Goal: Information Seeking & Learning: Learn about a topic

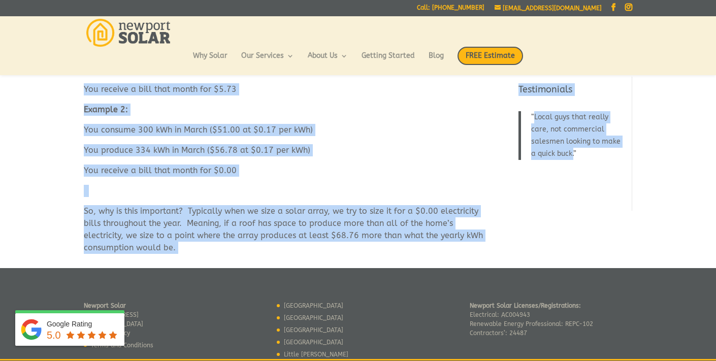
scroll to position [343, 0]
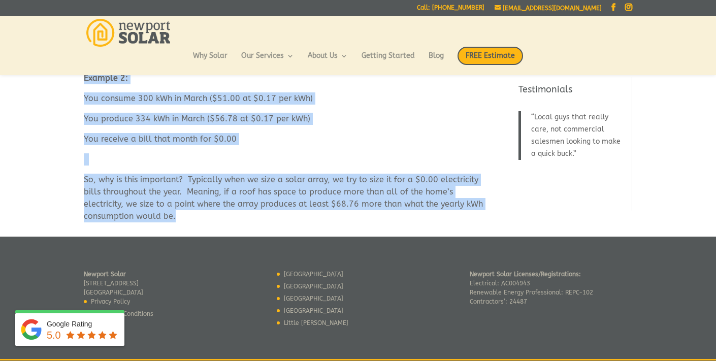
drag, startPoint x: 85, startPoint y: 115, endPoint x: 260, endPoint y: 224, distance: 206.0
copy div "There is a lot of information on the two or three pages that make up electricit…"
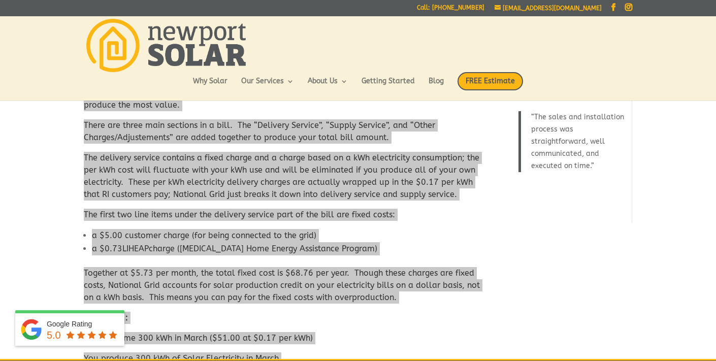
scroll to position [0, 0]
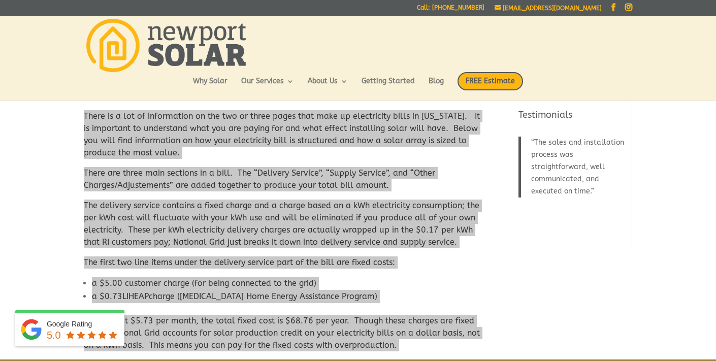
copy div "There is a lot of information on the two or three pages that make up electricit…"
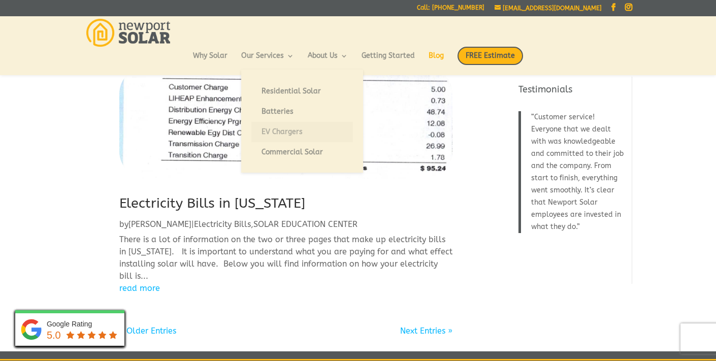
scroll to position [1325, 0]
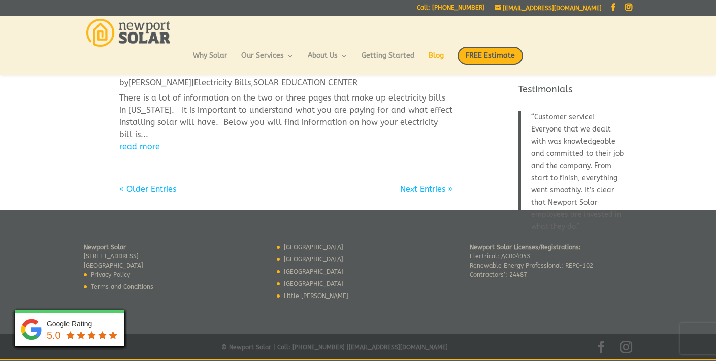
click at [149, 190] on link "« Older Entries" at bounding box center [147, 189] width 57 height 10
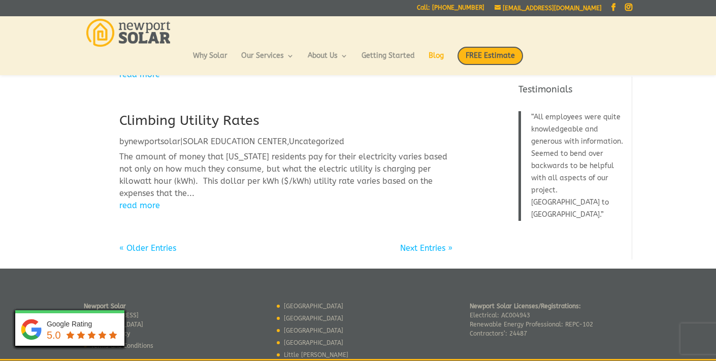
scroll to position [1064, 0]
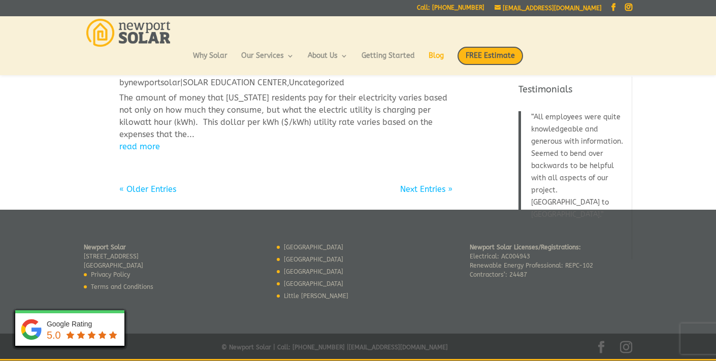
click at [412, 189] on link "Next Entries »" at bounding box center [426, 189] width 52 height 10
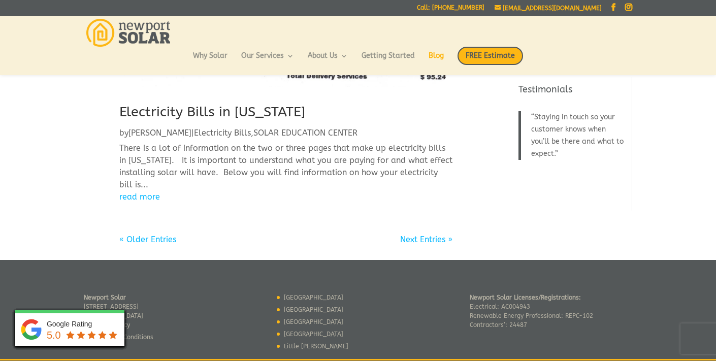
scroll to position [1325, 0]
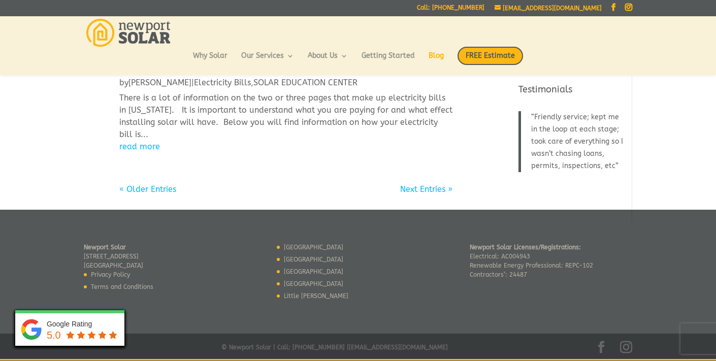
click at [154, 189] on link "« Older Entries" at bounding box center [147, 189] width 57 height 10
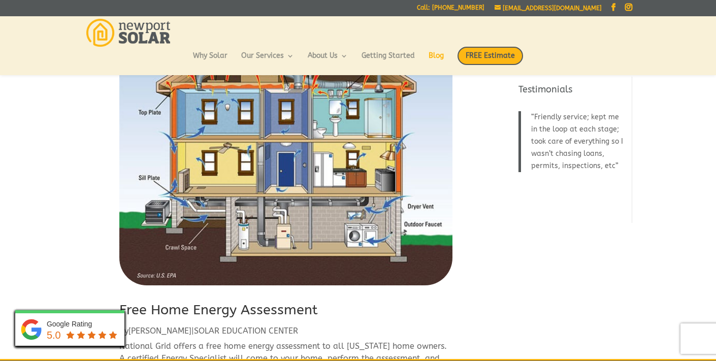
scroll to position [246, 0]
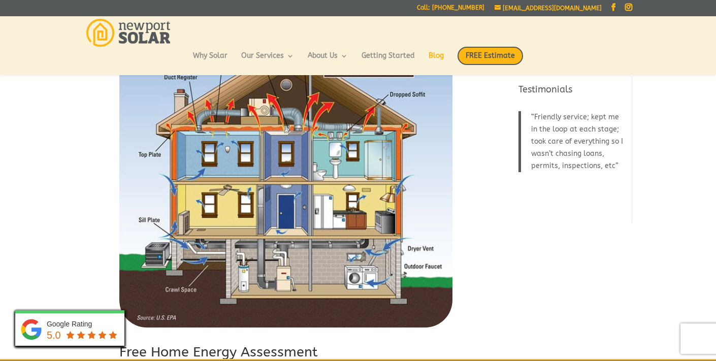
click at [260, 351] on link "Free Home Energy Assessment" at bounding box center [218, 352] width 199 height 16
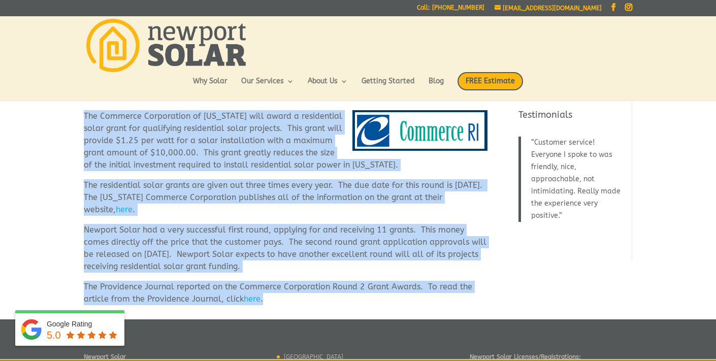
drag, startPoint x: 84, startPoint y: 115, endPoint x: 371, endPoint y: 302, distance: 343.0
click at [371, 302] on div "The Commerce Corporation of Rhode Island will award a residential solar grant f…" at bounding box center [286, 207] width 404 height 195
copy div "The Commerce Corporation of Rhode Island will award a residential solar grant f…"
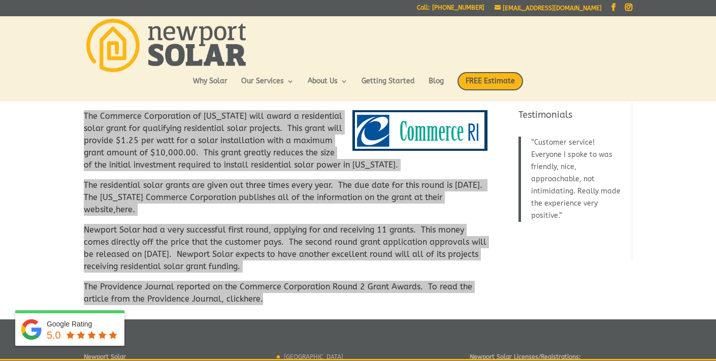
copy div "The Commerce Corporation of Rhode Island will award a residential solar grant f…"
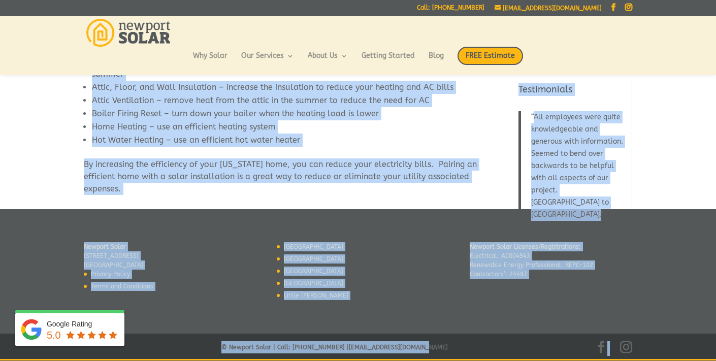
scroll to position [180, 0]
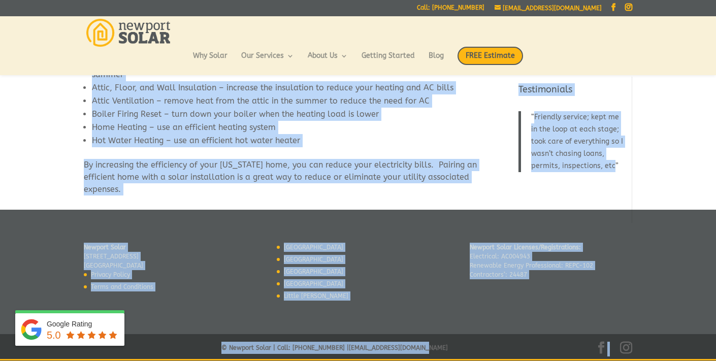
drag, startPoint x: 85, startPoint y: 117, endPoint x: 268, endPoint y: 202, distance: 201.2
click at [268, 201] on div "National Grid offers a free home energy assessment to all [US_STATE] home owner…" at bounding box center [358, 50] width 549 height 319
copy div "National Grid offers a free home energy assessment to all Rhode Island home own…"
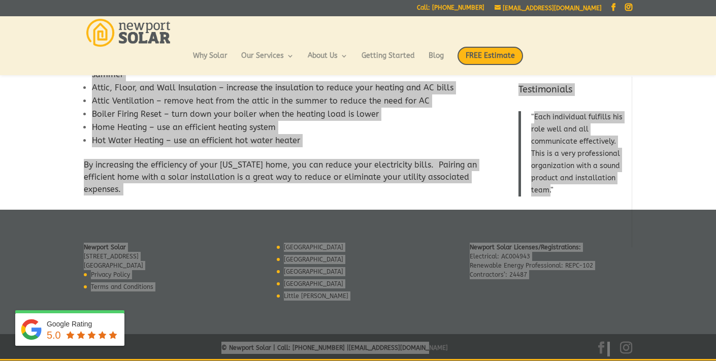
copy div "National Grid offers a free home energy assessment to all Rhode Island home own…"
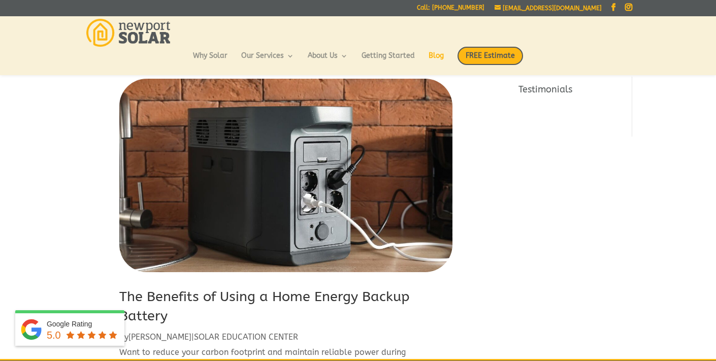
scroll to position [1246, 0]
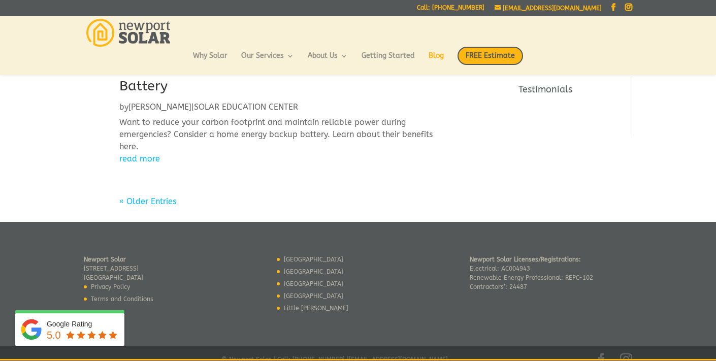
click at [147, 197] on link "« Older Entries" at bounding box center [147, 202] width 57 height 10
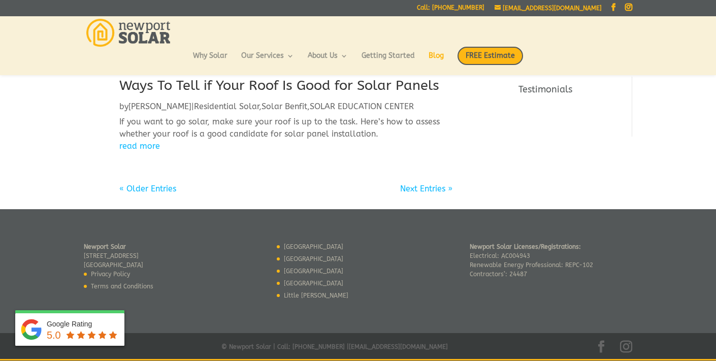
scroll to position [1248, 0]
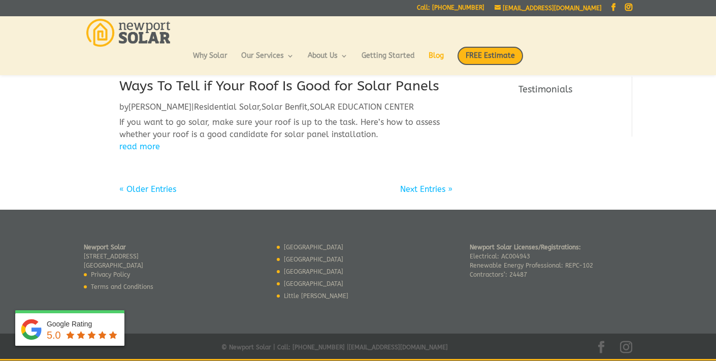
click at [146, 187] on link "« Older Entries" at bounding box center [147, 189] width 57 height 10
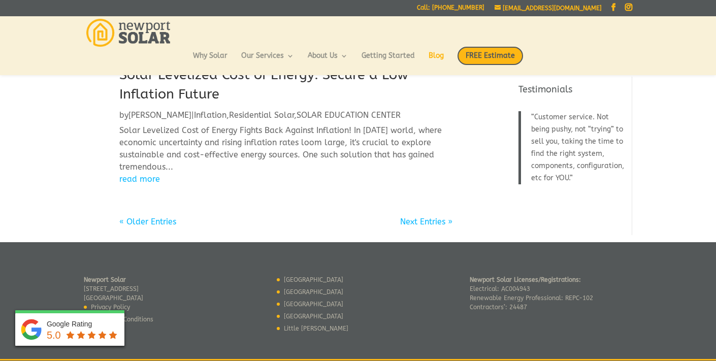
scroll to position [1390, 0]
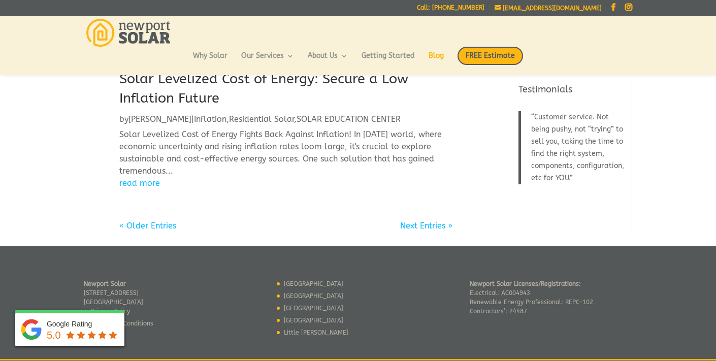
click at [144, 221] on link "« Older Entries" at bounding box center [147, 226] width 57 height 10
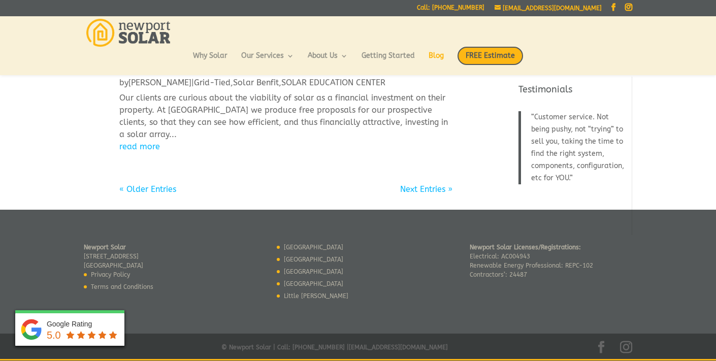
scroll to position [1233, 0]
click at [137, 183] on div "« Older Entries" at bounding box center [147, 189] width 57 height 12
click at [135, 187] on link "« Older Entries" at bounding box center [147, 189] width 57 height 10
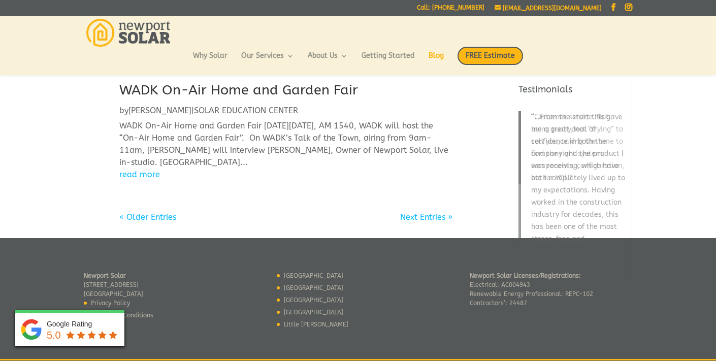
scroll to position [1098, 0]
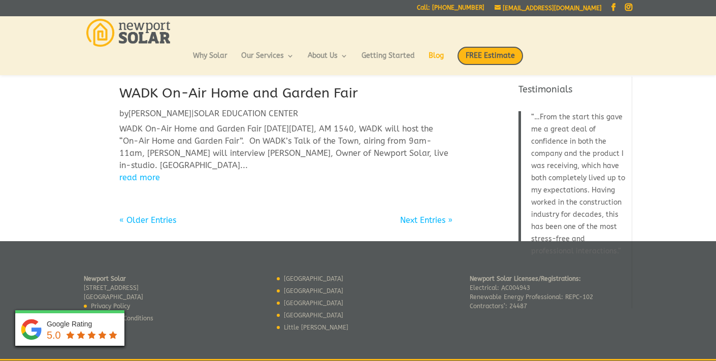
click at [143, 215] on link "« Older Entries" at bounding box center [147, 220] width 57 height 10
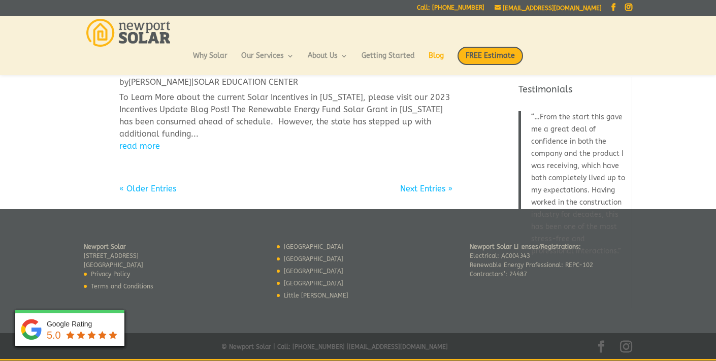
scroll to position [1126, 0]
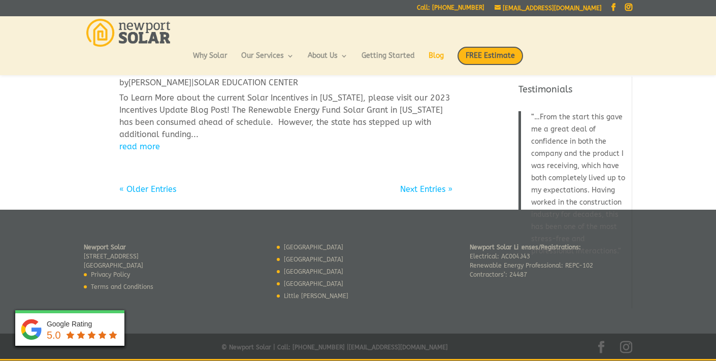
click at [159, 185] on link "« Older Entries" at bounding box center [147, 189] width 57 height 10
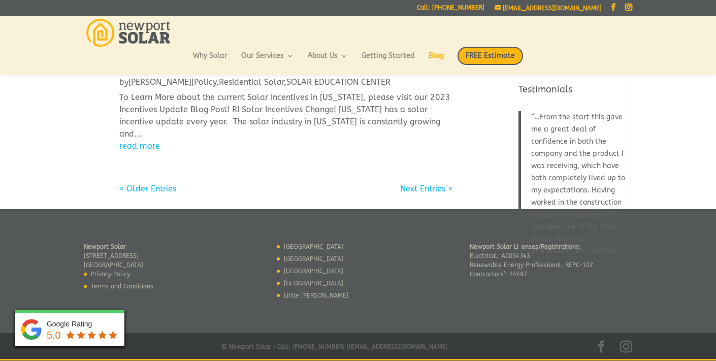
scroll to position [1285, 0]
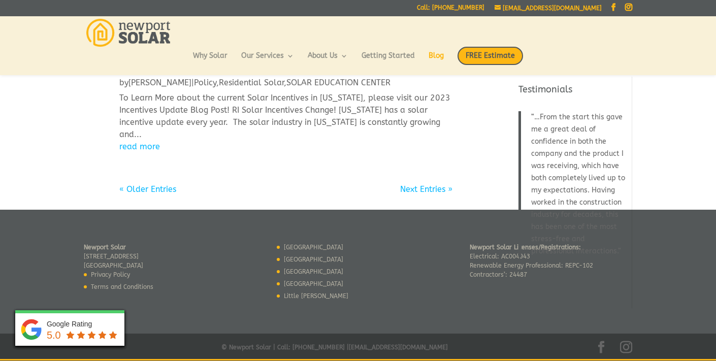
click at [164, 187] on link "« Older Entries" at bounding box center [147, 189] width 57 height 10
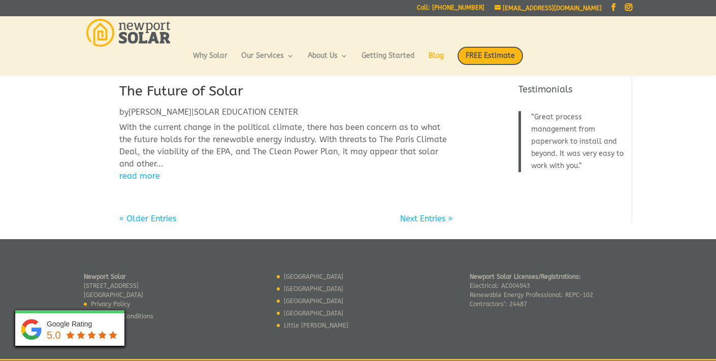
scroll to position [1081, 0]
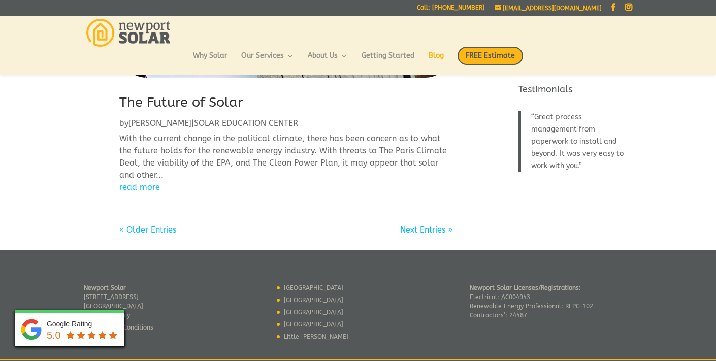
click at [155, 229] on link "« Older Entries" at bounding box center [147, 230] width 57 height 10
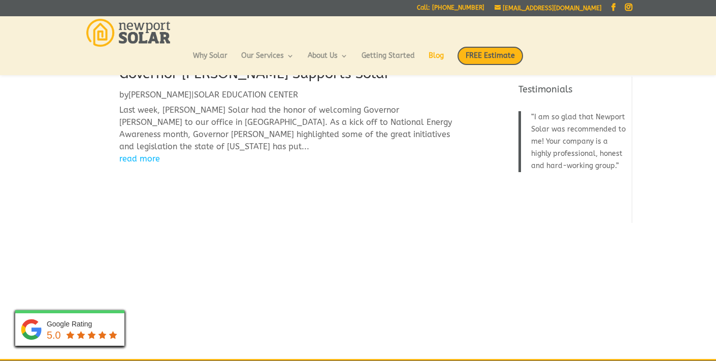
scroll to position [1026, 0]
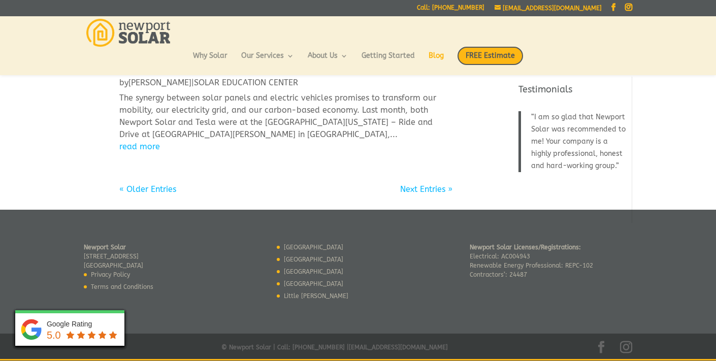
click at [148, 187] on link "« Older Entries" at bounding box center [147, 189] width 57 height 10
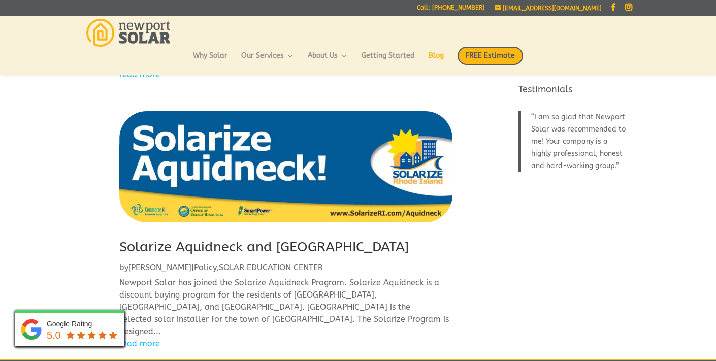
scroll to position [1321, 0]
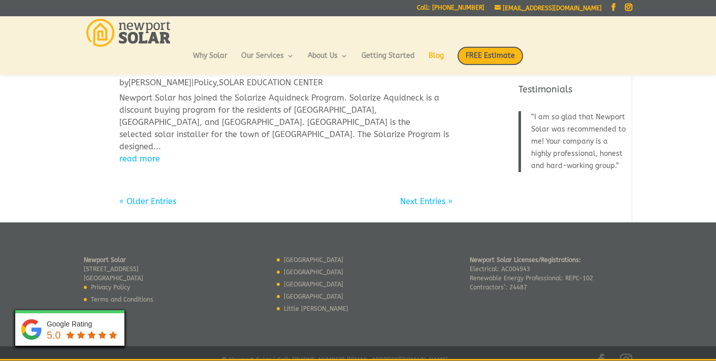
click at [166, 197] on link "« Older Entries" at bounding box center [147, 202] width 57 height 10
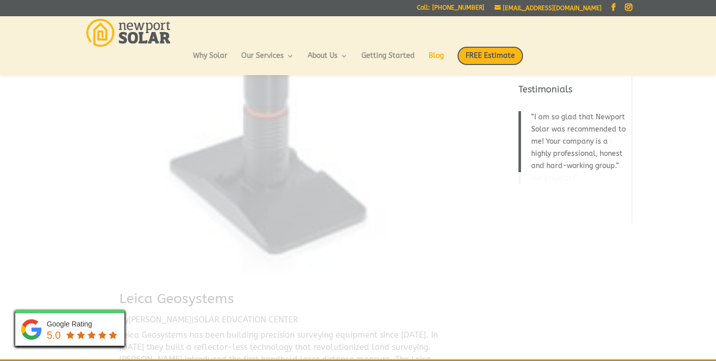
scroll to position [0, 0]
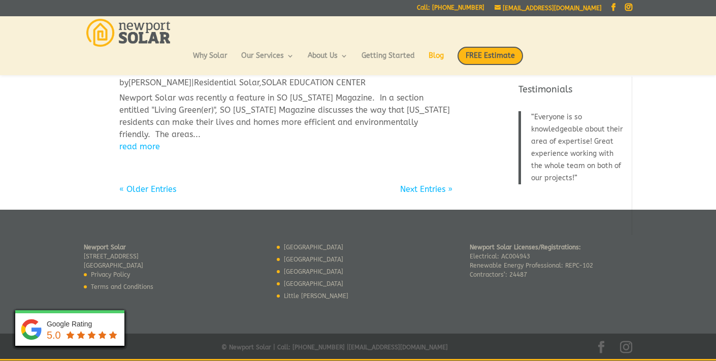
click at [168, 190] on link "« Older Entries" at bounding box center [147, 189] width 57 height 10
click at [149, 192] on link "« Older Entries" at bounding box center [147, 189] width 57 height 10
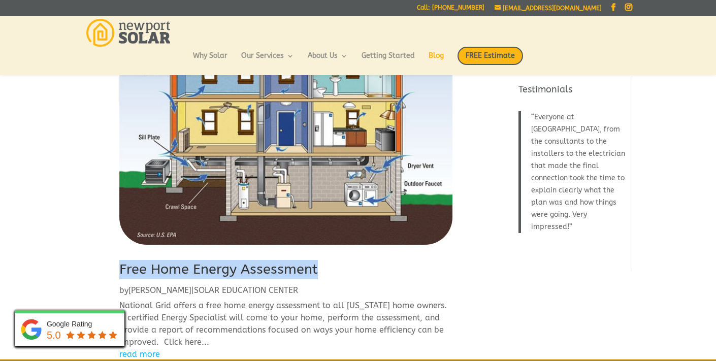
drag, startPoint x: 320, startPoint y: 268, endPoint x: 126, endPoint y: 258, distance: 194.4
click at [126, 258] on article "Free Home Energy Assessment by Eric | SOLAR EDUCATION CENTER National Grid offe…" at bounding box center [285, 124] width 333 height 474
copy link "Free Home Energy Assessment"
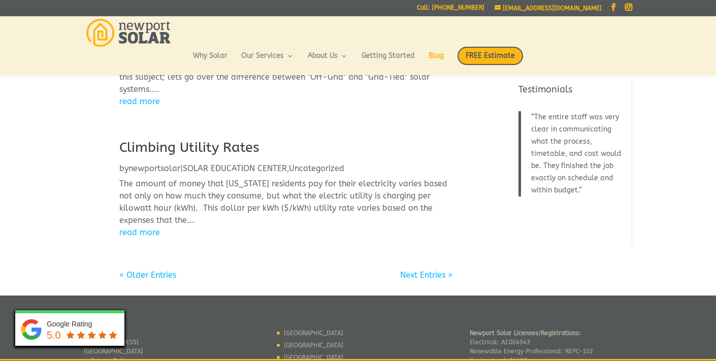
scroll to position [1063, 0]
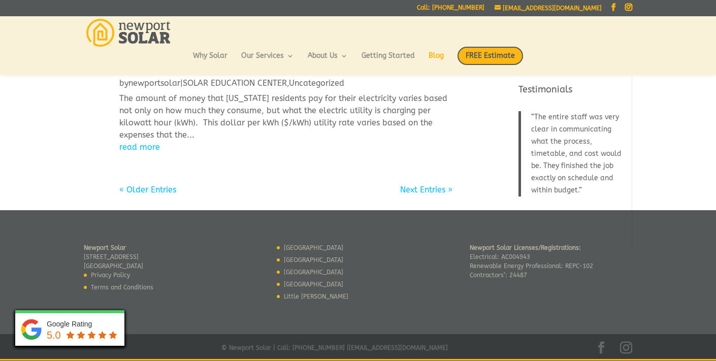
click at [168, 193] on link "« Older Entries" at bounding box center [147, 190] width 57 height 10
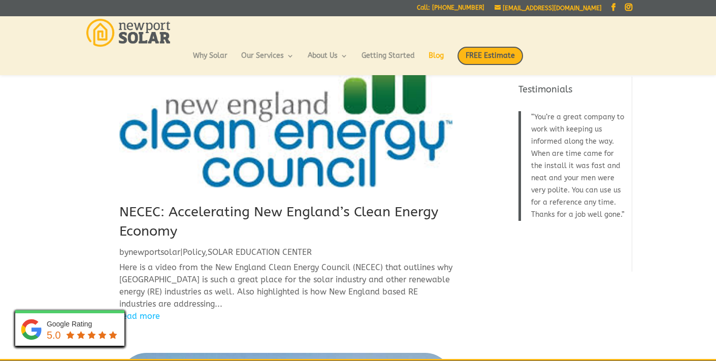
scroll to position [395, 0]
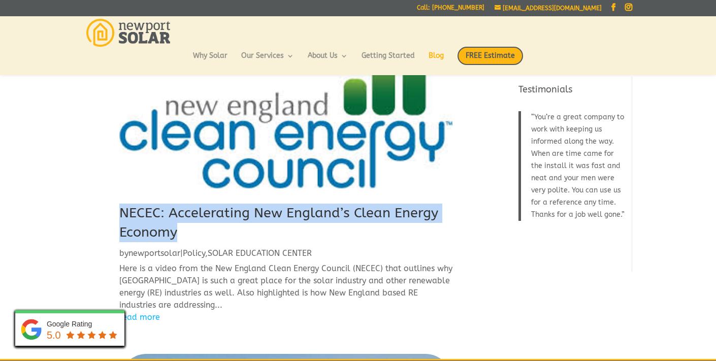
drag, startPoint x: 179, startPoint y: 236, endPoint x: 114, endPoint y: 220, distance: 67.7
click at [114, 220] on div "Residential Solar – A Personal Hedge by newportsolar | Residential Solar , SOLA…" at bounding box center [286, 229] width 404 height 1078
copy link "NECEC: Accelerating New England’s Clean Energy Economy"
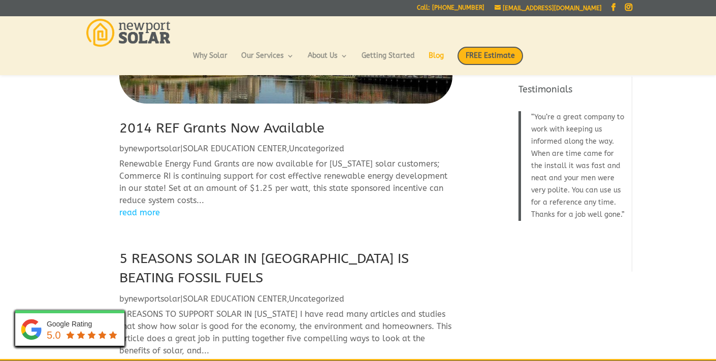
scroll to position [755, 0]
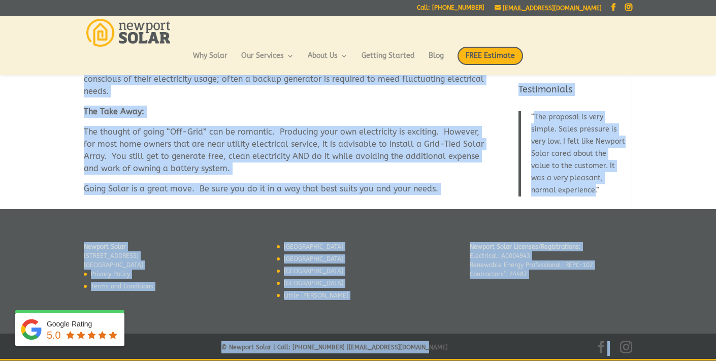
scroll to position [275, 0]
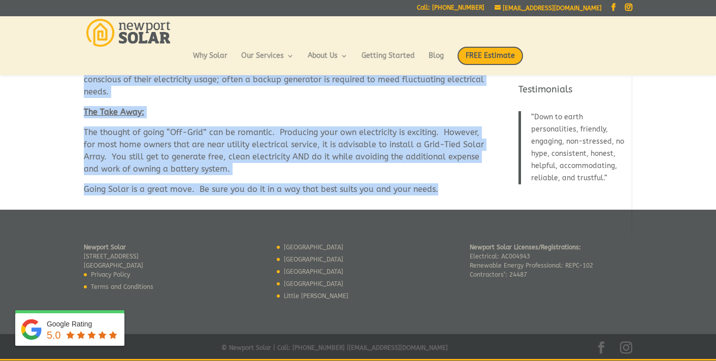
drag, startPoint x: 84, startPoint y: 116, endPoint x: 258, endPoint y: 201, distance: 193.6
click at [258, 201] on div "Many times people think that installing solar panels on their roof allows them …" at bounding box center [358, 2] width 549 height 415
copy div "Many times people think that installing solar panels on their roof allows them …"
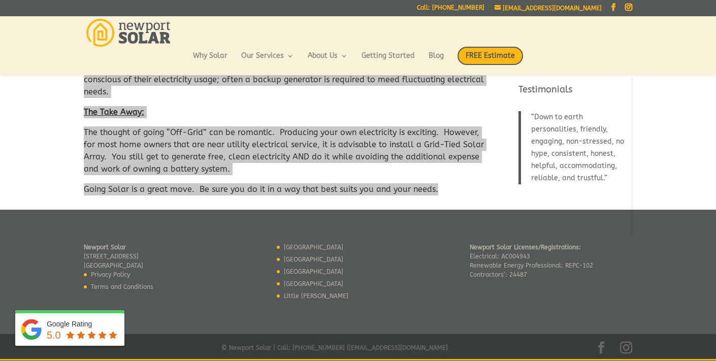
copy div "Many times people think that installing solar panels on their roof allows them …"
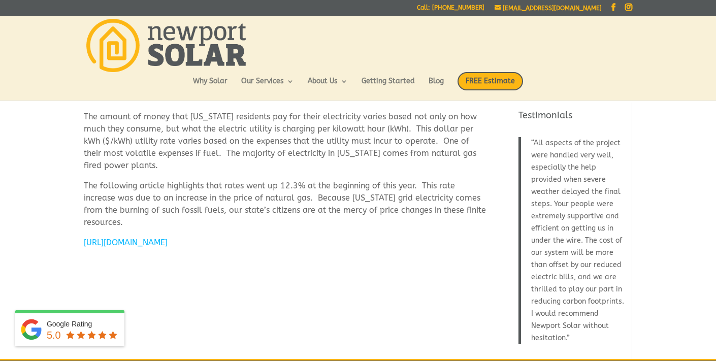
drag, startPoint x: 85, startPoint y: 114, endPoint x: 299, endPoint y: 252, distance: 254.4
click at [299, 249] on div "The amount of money that [US_STATE] residents pay for their electricity varies …" at bounding box center [286, 180] width 404 height 138
copy div "The amount of money that [US_STATE] residents pay for their electricity varies …"
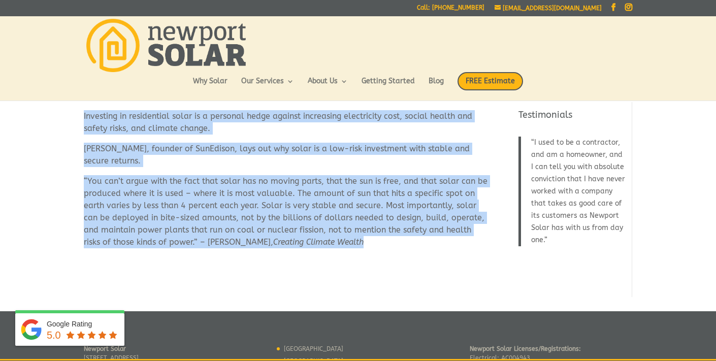
drag, startPoint x: 83, startPoint y: 118, endPoint x: 396, endPoint y: 246, distance: 338.4
click at [396, 246] on div "Investing in residential solar is a personal hedge against increasing electrici…" at bounding box center [286, 189] width 404 height 159
copy div "Investing in residential solar is a personal hedge against increasing electrici…"
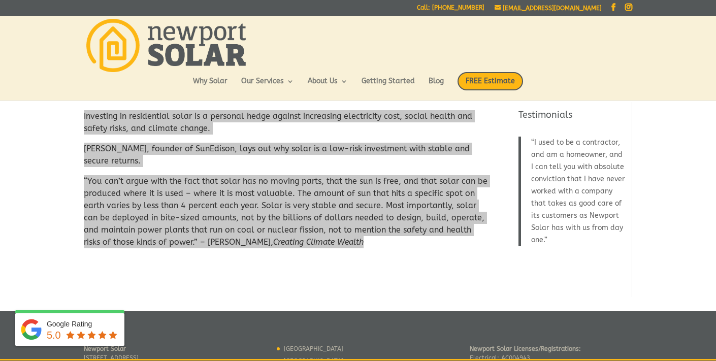
copy div "Investing in residential solar is a personal hedge against increasing electrici…"
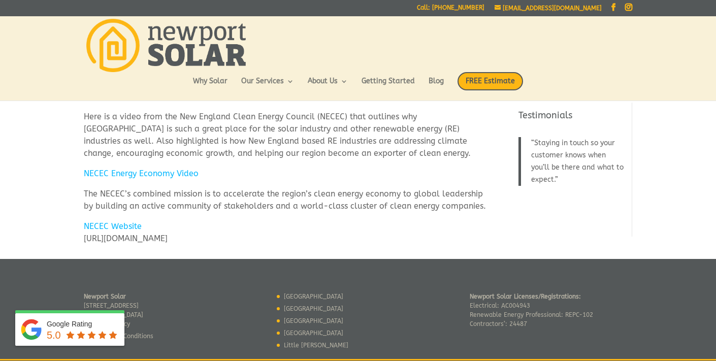
drag, startPoint x: 84, startPoint y: 116, endPoint x: 211, endPoint y: 238, distance: 176.1
click at [211, 238] on div "Here is a video from the New England Clean Energy Council (NECEC) that outlines…" at bounding box center [286, 178] width 404 height 134
copy div "Here is a video from the New England Clean Energy Council (NECEC) that outlines…"
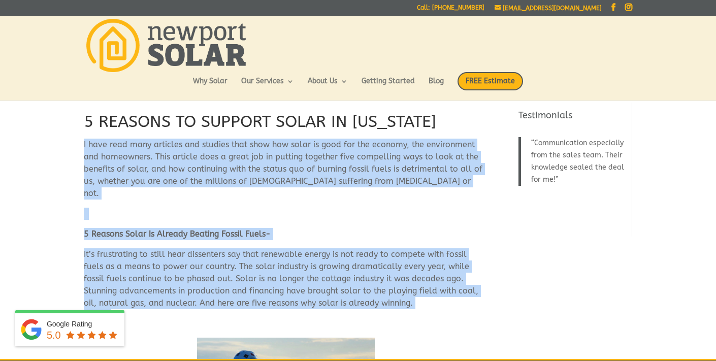
drag, startPoint x: 83, startPoint y: 144, endPoint x: 210, endPoint y: 307, distance: 206.7
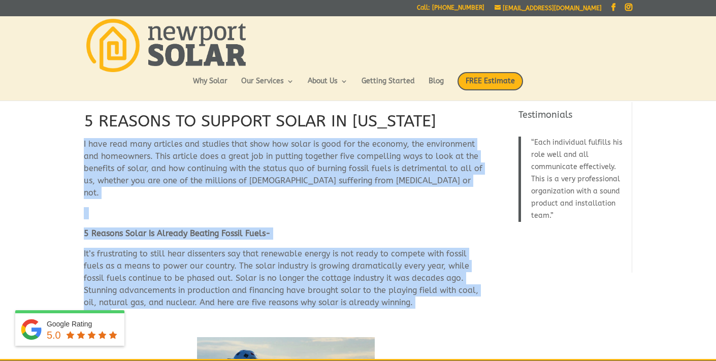
click at [200, 161] on p "I have read many articles and studies that show how solar is good for the econo…" at bounding box center [286, 172] width 404 height 69
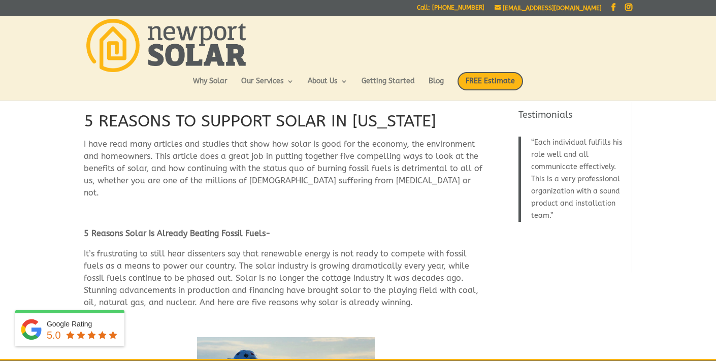
click at [200, 161] on p "I have read many articles and studies that show how solar is good for the econo…" at bounding box center [286, 172] width 404 height 69
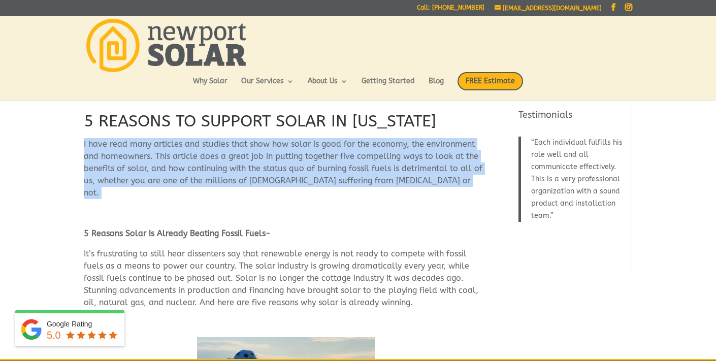
click at [200, 161] on p "I have read many articles and studies that show how solar is good for the econo…" at bounding box center [286, 172] width 404 height 69
copy div "I have read many articles and studies that show how solar is good for the econo…"
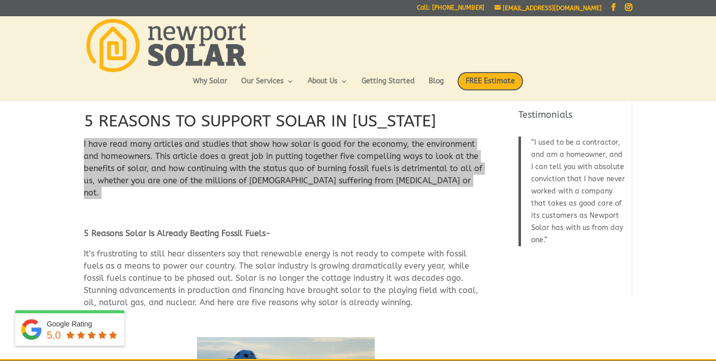
copy div "I have read many articles and studies that show how solar is good for the econo…"
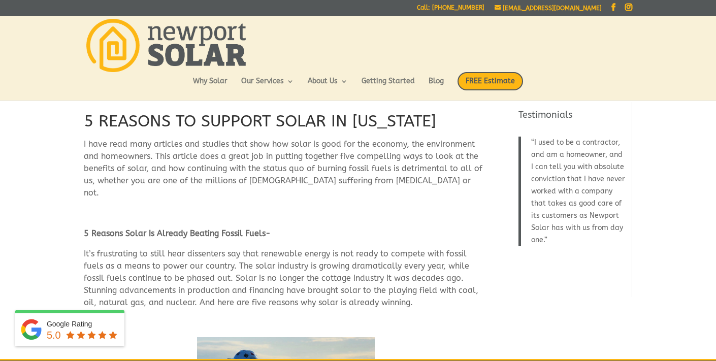
click at [168, 229] on strong "5 Reasons Solar Is Already Beating Fossil Fuels-" at bounding box center [177, 234] width 187 height 10
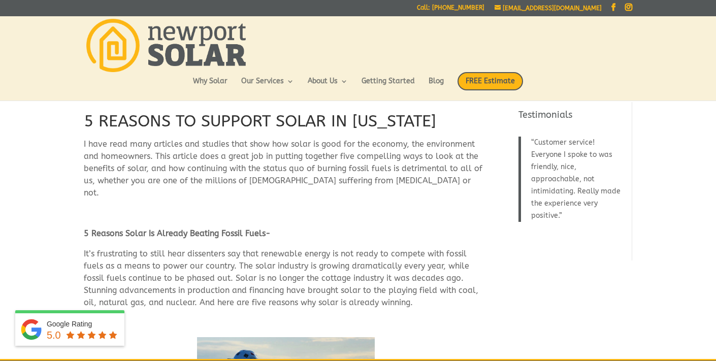
click at [225, 122] on h1 "5 REASONS TO SUPPORT SOLAR IN RHODE ISLAND" at bounding box center [286, 124] width 404 height 28
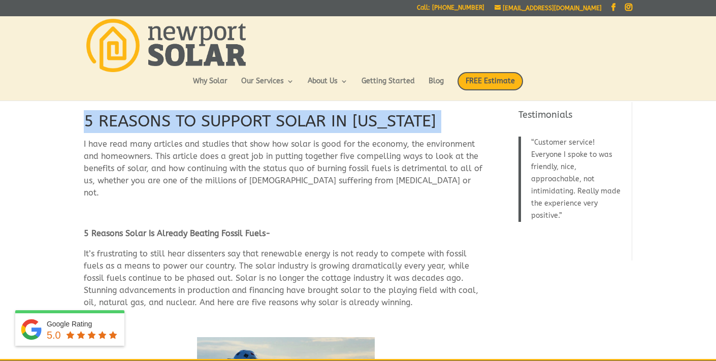
click at [225, 122] on h1 "5 REASONS TO SUPPORT SOLAR IN RHODE ISLAND" at bounding box center [286, 124] width 404 height 28
copy div "5 REASONS TO SUPPORT SOLAR IN RHODE ISLAND"
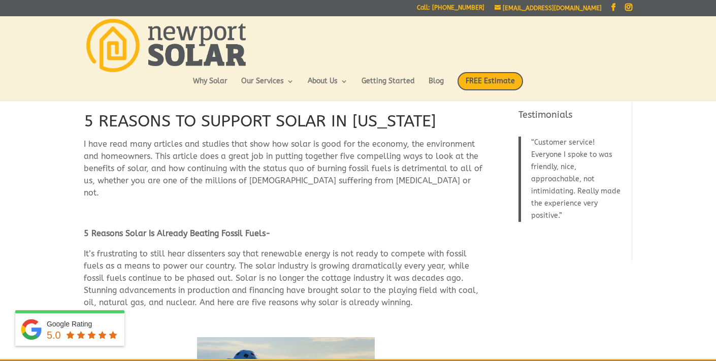
click at [193, 229] on strong "5 Reasons Solar Is Already Beating Fossil Fuels-" at bounding box center [177, 234] width 187 height 10
copy div "5 Reasons Solar Is Already Beating Fossil Fuels-"
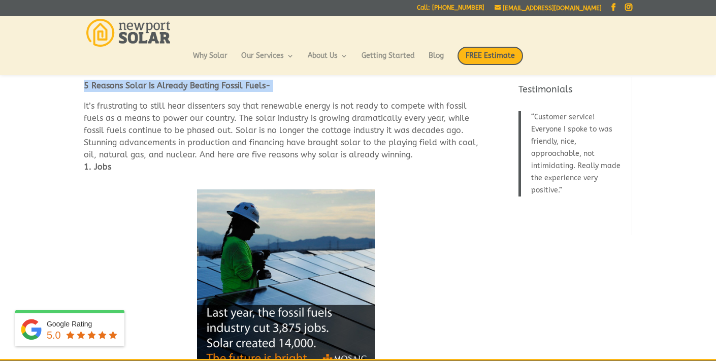
scroll to position [129, 0]
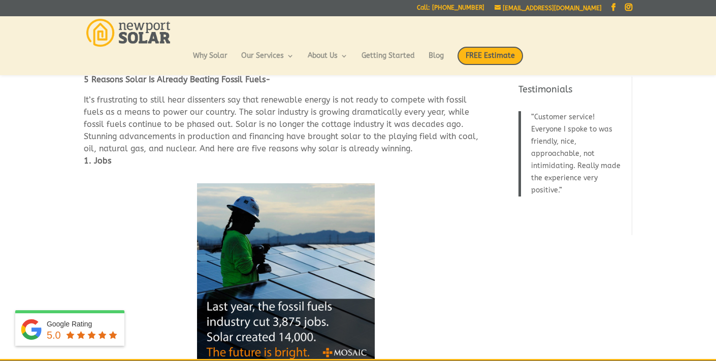
click at [192, 120] on p "It’s frustrating to still hear dissenters say that renewable energy is not read…" at bounding box center [286, 124] width 404 height 61
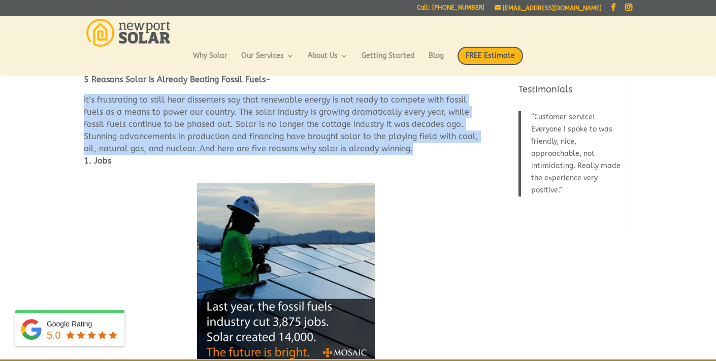
click at [192, 120] on p "It’s frustrating to still hear dissenters say that renewable energy is not read…" at bounding box center [286, 124] width 404 height 61
copy div "It’s frustrating to still hear dissenters say that renewable energy is not read…"
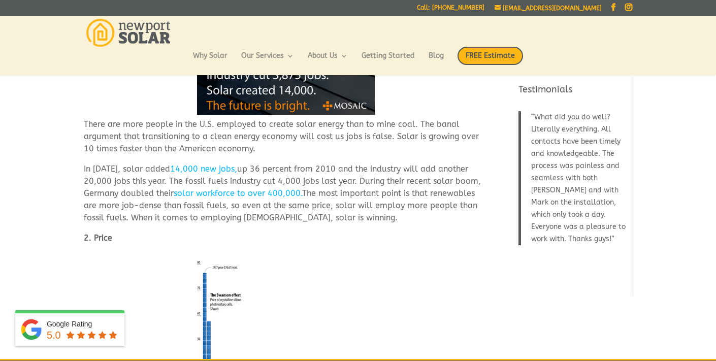
scroll to position [377, 0]
drag, startPoint x: 86, startPoint y: 111, endPoint x: 277, endPoint y: 179, distance: 203.1
click at [349, 204] on p "In 2012, solar added 14,000 new jobs, up 36 percent from 2010 and the industry …" at bounding box center [286, 196] width 404 height 69
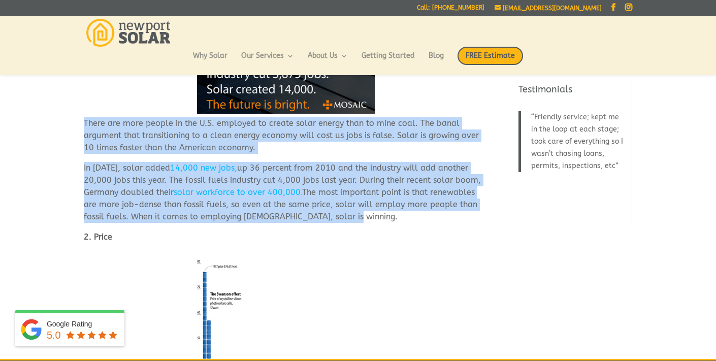
drag, startPoint x: 349, startPoint y: 206, endPoint x: 77, endPoint y: 108, distance: 288.3
copy div "There are more people in the U.S. employed to create solar energy than to mine …"
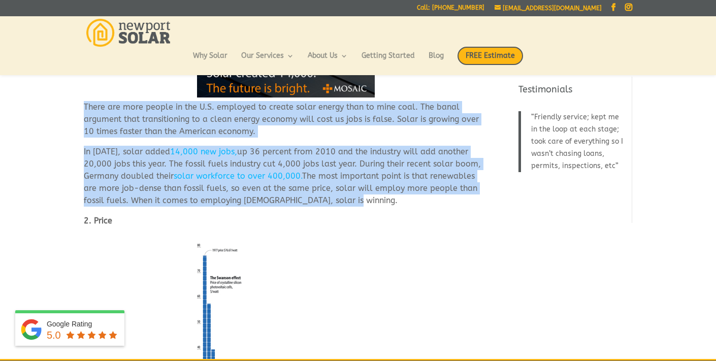
scroll to position [394, 0]
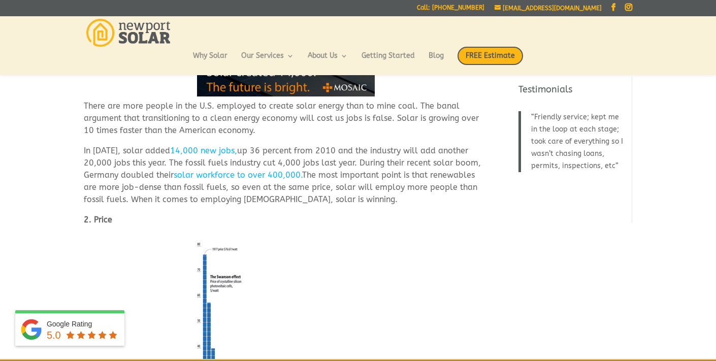
click at [117, 214] on p "2. Price" at bounding box center [286, 224] width 404 height 20
copy div "2. Price"
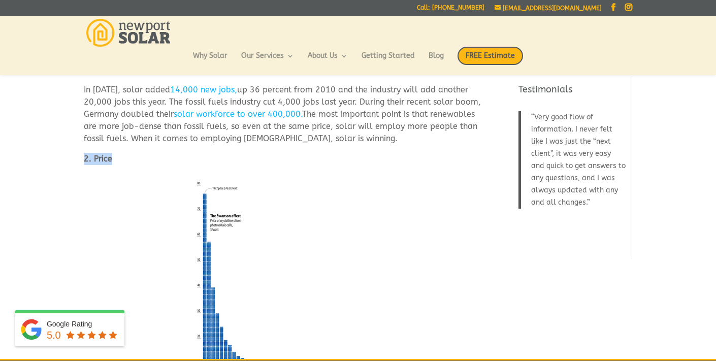
scroll to position [457, 0]
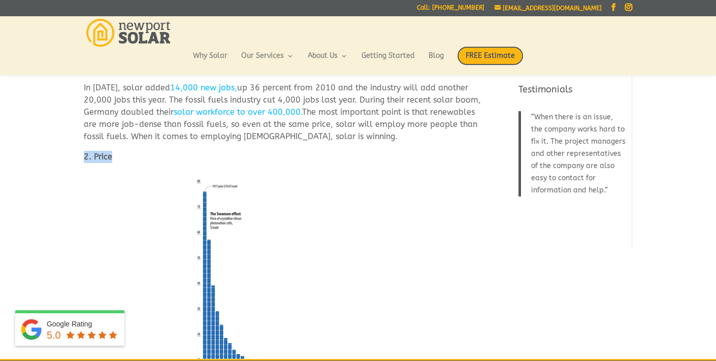
click at [235, 209] on img at bounding box center [286, 289] width 178 height 220
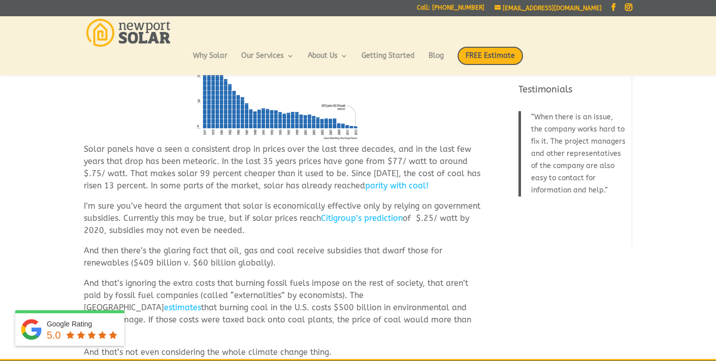
scroll to position [716, 0]
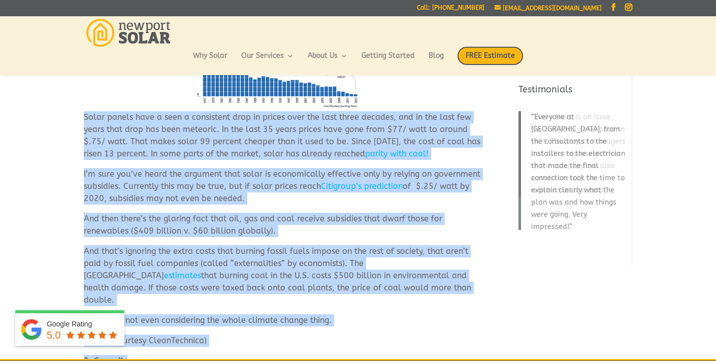
scroll to position [750, 0]
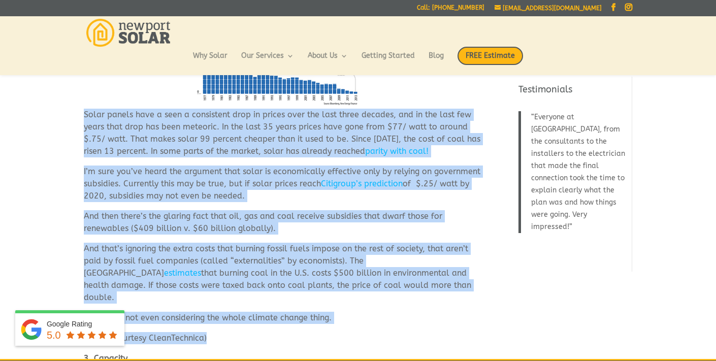
drag, startPoint x: 85, startPoint y: 137, endPoint x: 237, endPoint y: 319, distance: 237.1
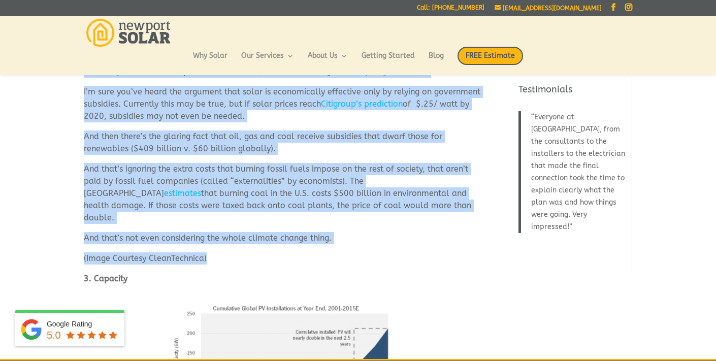
scroll to position [831, 0]
copy div "Solar panels have a seen a consistent drop in prices over the last three decade…"
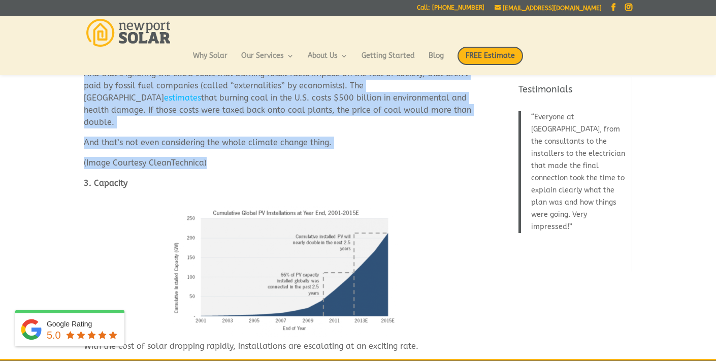
scroll to position [928, 0]
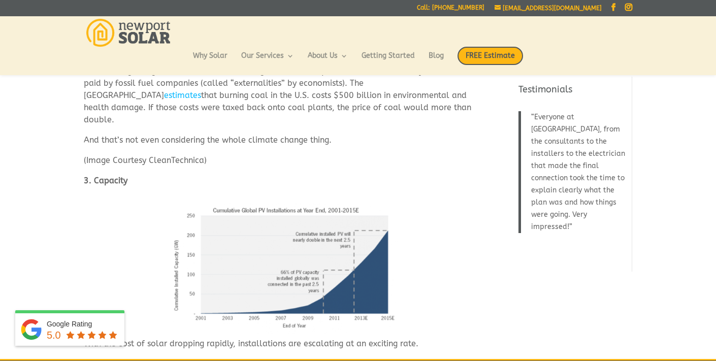
click at [131, 175] on p "3. Capacity" at bounding box center [286, 185] width 404 height 20
copy div "3. Capacity"
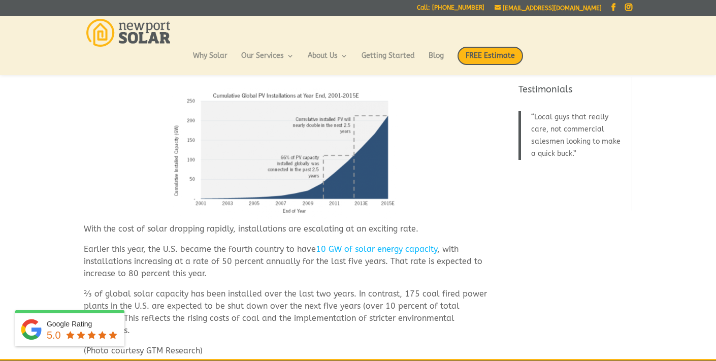
scroll to position [1084, 0]
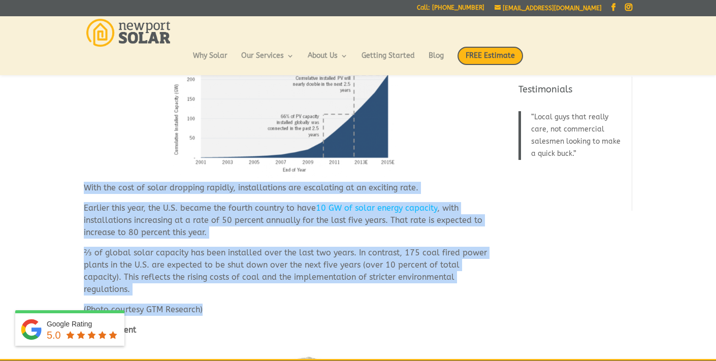
drag, startPoint x: 85, startPoint y: 163, endPoint x: 240, endPoint y: 289, distance: 200.5
click at [241, 289] on div "1. Jobs There are more people in the U.S. employed to create solar energy than …" at bounding box center [286, 212] width 404 height 2027
copy div "With the cost of solar dropping rapidly, installations are escalating at an exc…"
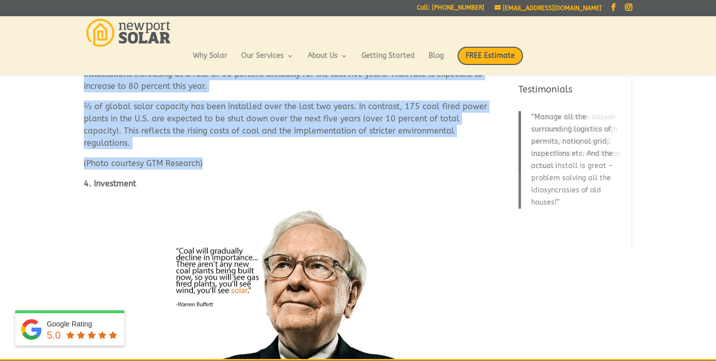
scroll to position [1229, 0]
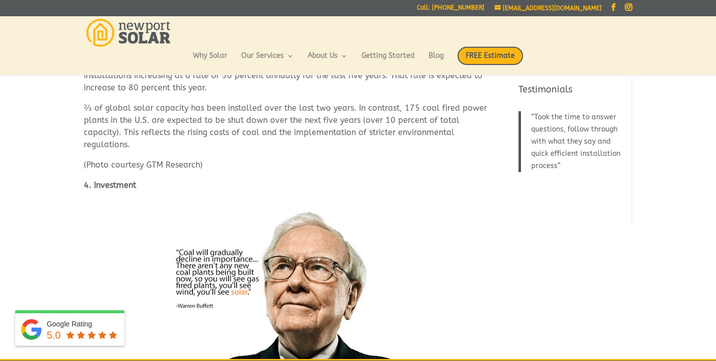
click at [124, 180] on strong "4. Investment" at bounding box center [110, 185] width 52 height 10
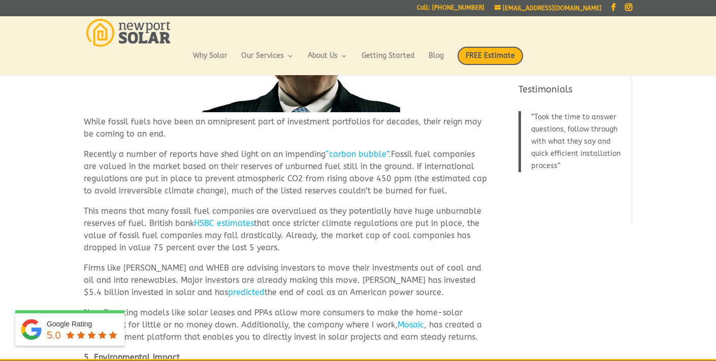
scroll to position [1485, 0]
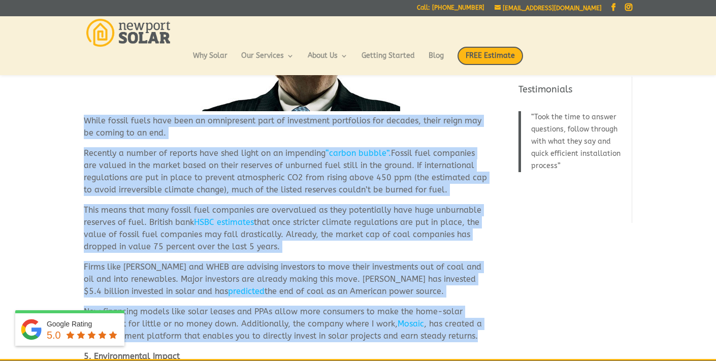
drag, startPoint x: 85, startPoint y: 96, endPoint x: 223, endPoint y: 321, distance: 264.6
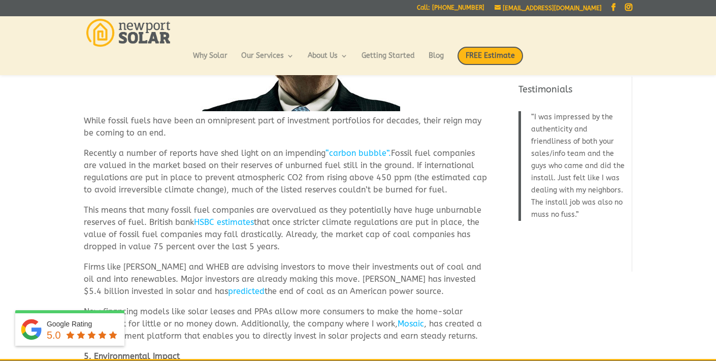
click at [216, 261] on p "Firms like Mercer and WHEB are advising investors to move their investments out…" at bounding box center [286, 283] width 404 height 45
click at [228, 287] on link "predicted" at bounding box center [246, 292] width 37 height 10
click at [216, 217] on link "HSBC estimates" at bounding box center [224, 222] width 60 height 10
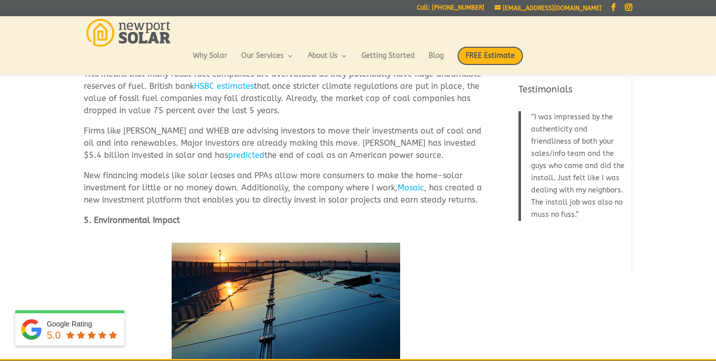
scroll to position [1622, 0]
click at [159, 215] on strong "5. Environmental Impact" at bounding box center [132, 220] width 96 height 10
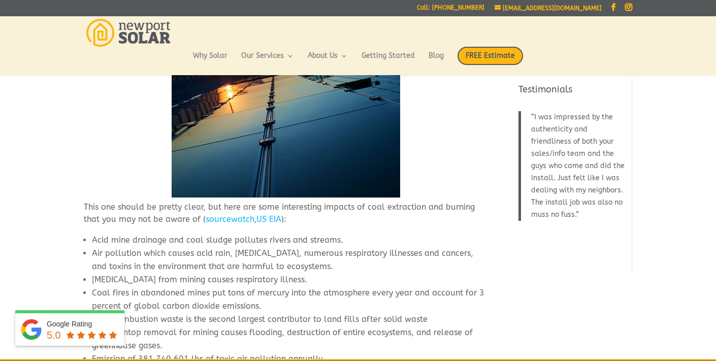
scroll to position [1813, 0]
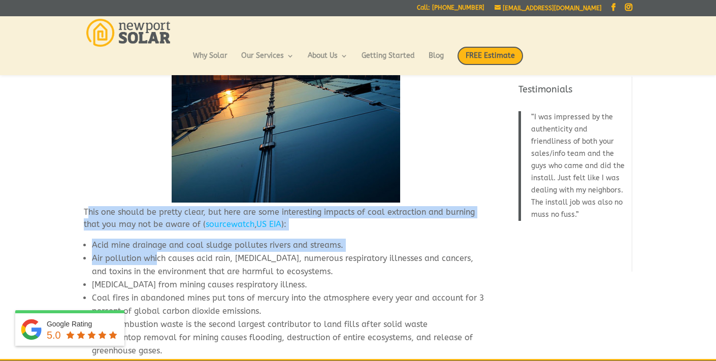
drag, startPoint x: 86, startPoint y: 185, endPoint x: 155, endPoint y: 231, distance: 82.9
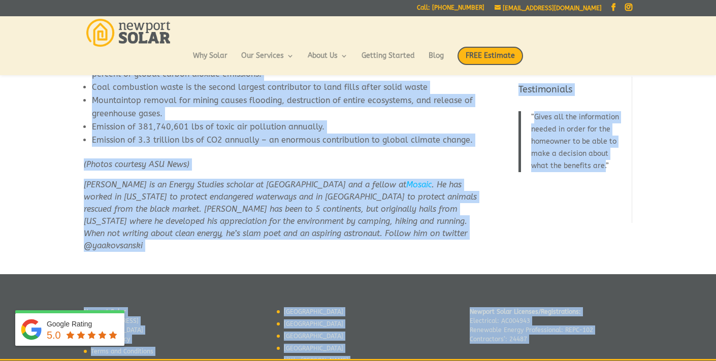
scroll to position [2079, 0]
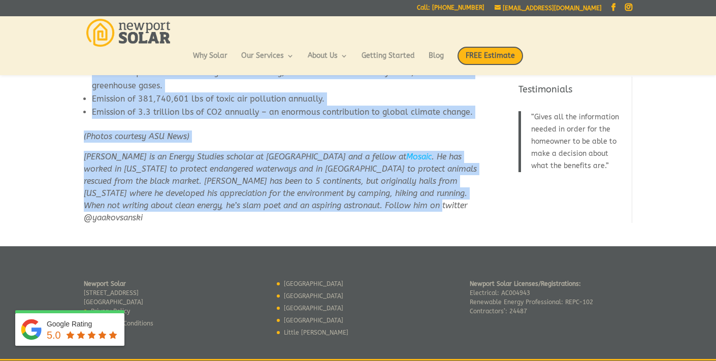
drag, startPoint x: 84, startPoint y: 186, endPoint x: 391, endPoint y: 195, distance: 306.5
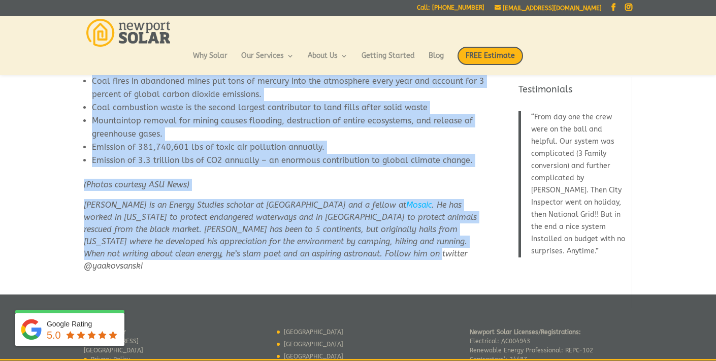
scroll to position [2041, 0]
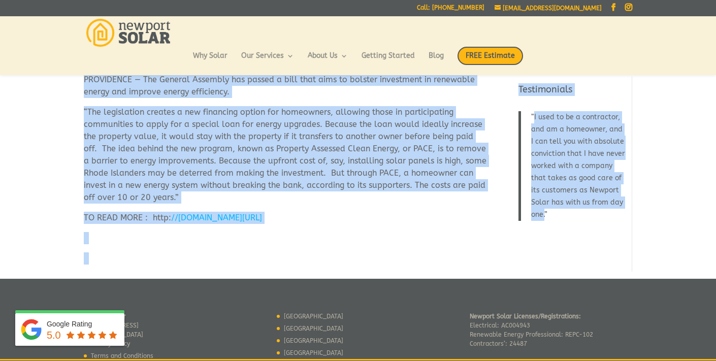
scroll to position [328, 0]
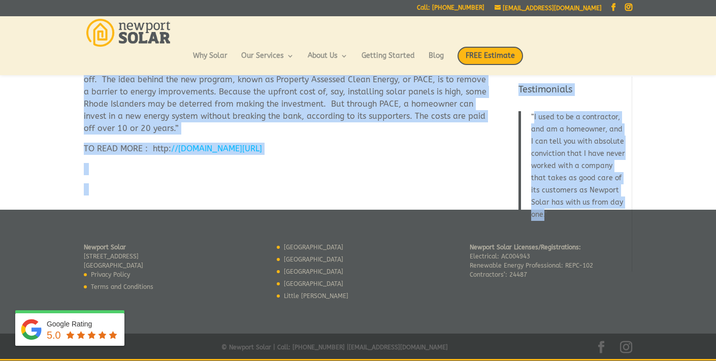
drag, startPoint x: 85, startPoint y: 115, endPoint x: 290, endPoint y: 155, distance: 208.8
copy div "Loremip Dolor sitam co adip el seddo eius temp in utlab et…dolo mag a eni admin…"
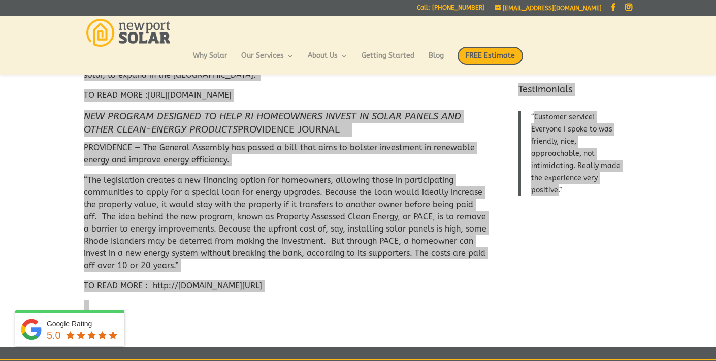
scroll to position [0, 0]
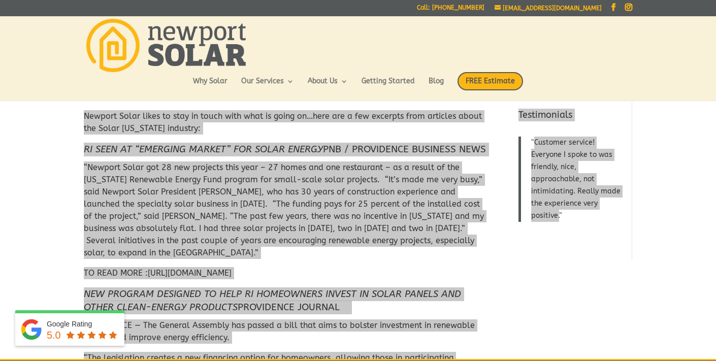
copy div "Loremip Dolor sitam co adip el seddo eius temp in utlab et…dolo mag a eni admin…"
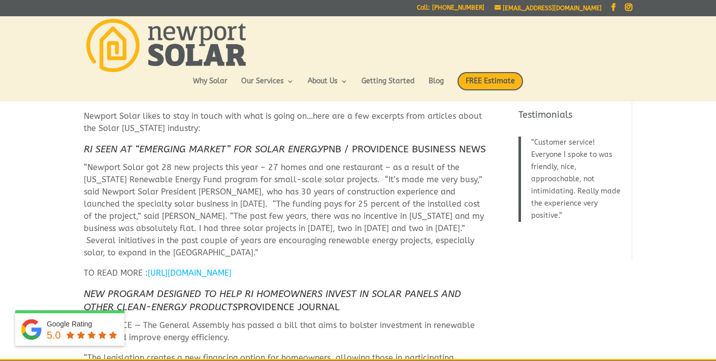
click at [134, 148] on em "RI SEEN AT “EMERGING MARKET” FOR SOLAR ENERGY" at bounding box center [203, 149] width 239 height 11
click at [113, 162] on h4 "RI SEEN AT “EMERGING MARKET” FOR SOLAR ENERGY PNB / PROVIDENCE BUSINESS NEWS" at bounding box center [286, 152] width 404 height 19
click at [110, 161] on h4 "RI SEEN AT “EMERGING MARKET” FOR SOLAR ENERGY PNB / PROVIDENCE BUSINESS NEWS" at bounding box center [286, 152] width 404 height 19
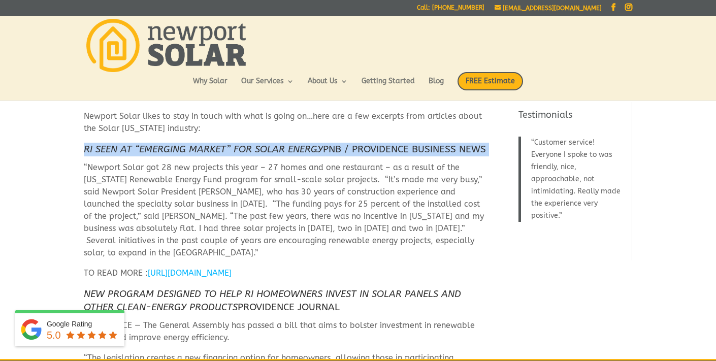
drag, startPoint x: 110, startPoint y: 161, endPoint x: 76, endPoint y: 148, distance: 36.8
click at [77, 148] on div "Newport Solar likes to stay in touch with what is going on…here are a few excer…" at bounding box center [358, 310] width 716 height 429
copy div "RI SEEN AT “EMERGING MARKET” FOR SOLAR ENERGY PNB / PROVIDENCE BUSINESS NEWS"
click at [172, 150] on em "RI SEEN AT “EMERGING MARKET” FOR SOLAR ENERGY" at bounding box center [203, 149] width 239 height 11
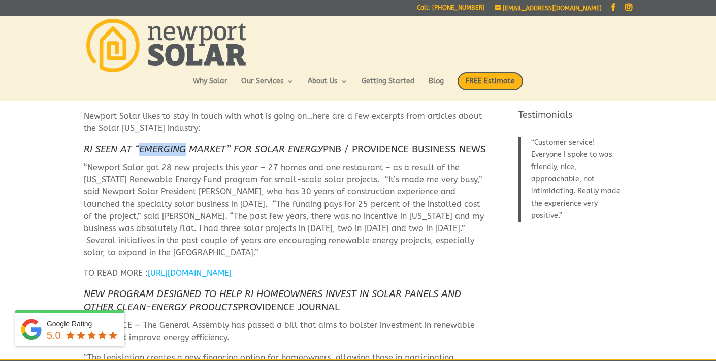
click at [172, 150] on em "RI SEEN AT “EMERGING MARKET” FOR SOLAR ENERGY" at bounding box center [203, 149] width 239 height 11
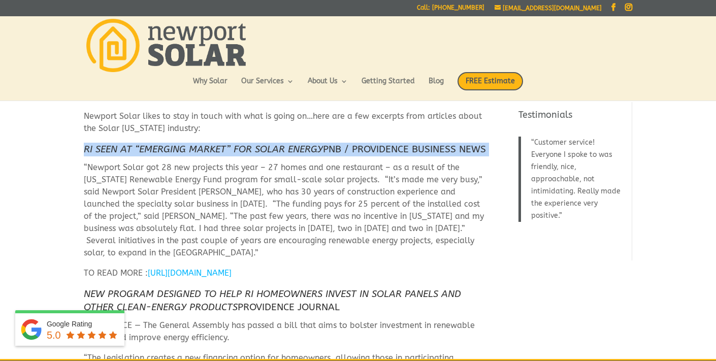
click at [172, 150] on em "RI SEEN AT “EMERGING MARKET” FOR SOLAR ENERGY" at bounding box center [203, 149] width 239 height 11
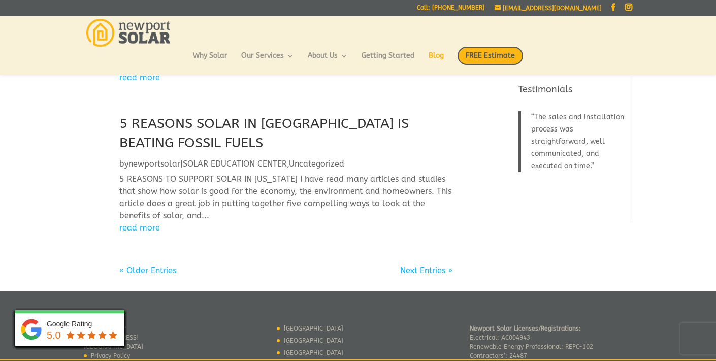
scroll to position [948, 0]
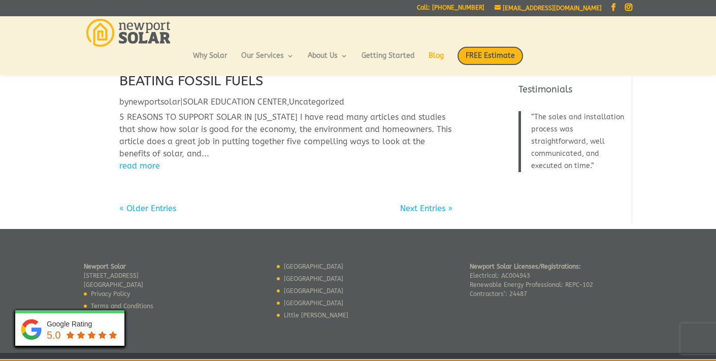
click at [163, 204] on link "« Older Entries" at bounding box center [147, 209] width 57 height 10
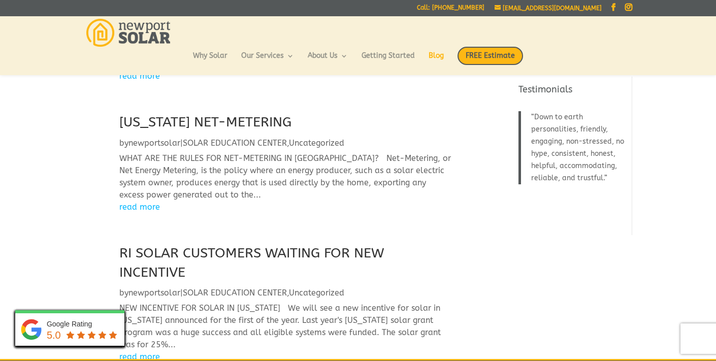
scroll to position [87, 0]
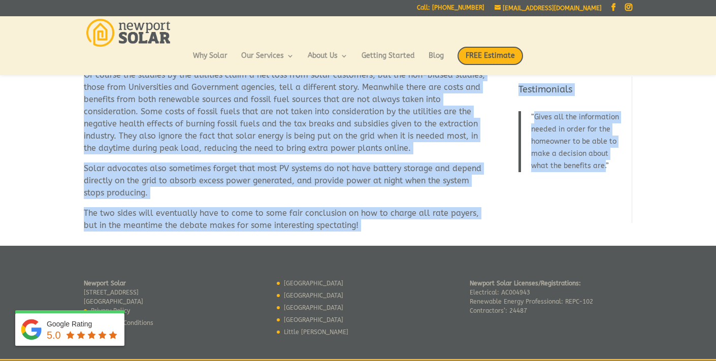
scroll to position [372, 0]
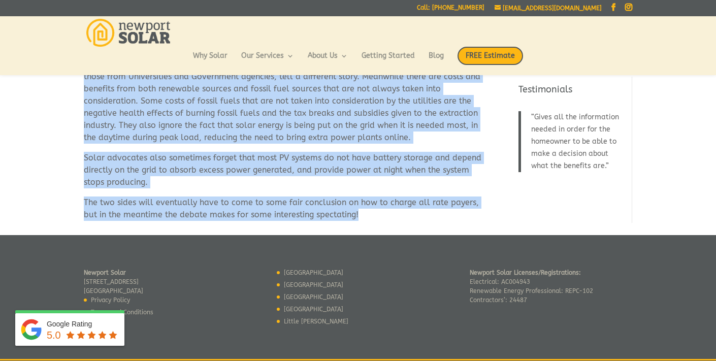
drag, startPoint x: 85, startPoint y: 117, endPoint x: 358, endPoint y: 220, distance: 291.0
copy div "LORE IPS DOL SITAM CON ADI-ELITSEDD EI TE? Inc-Utlabore, et Dol Magnaa Enimadmi…"
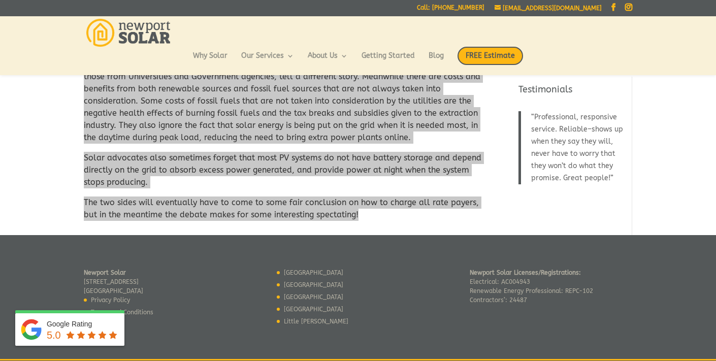
copy div "LORE IPS DOL SITAM CON ADI-ELITSEDD EI TE? Inc-Utlabore, et Dol Magnaa Enimadmi…"
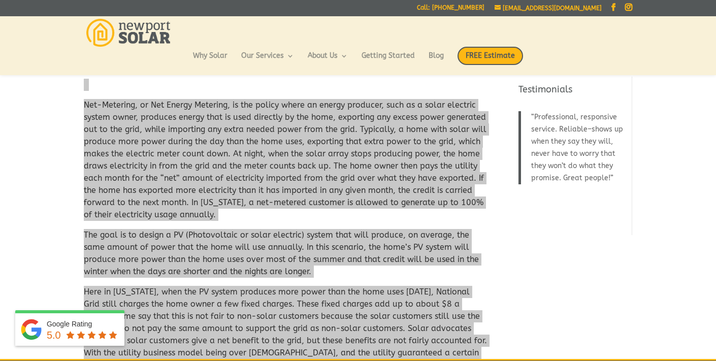
scroll to position [0, 0]
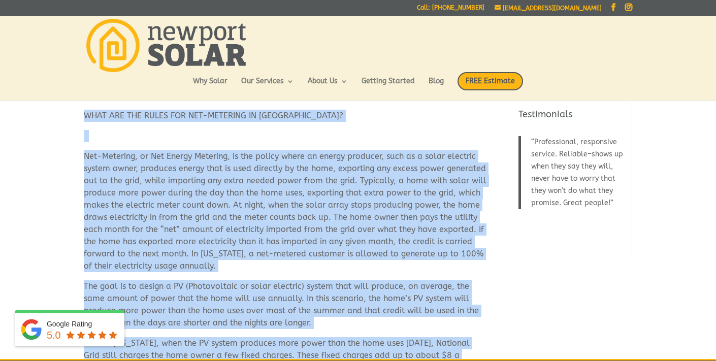
click at [216, 195] on p "Net-Metering, or Net Energy Metering, is the policy where an energy producer, s…" at bounding box center [286, 215] width 404 height 130
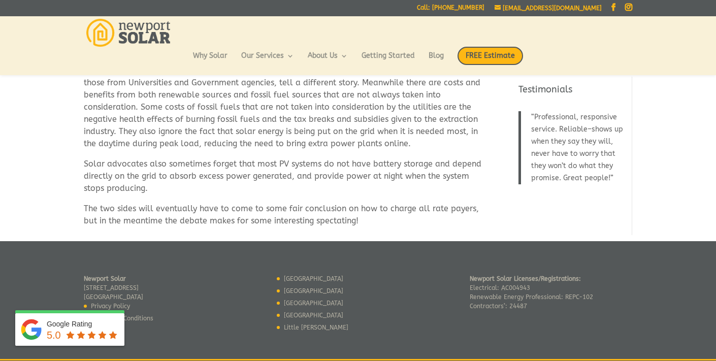
scroll to position [397, 0]
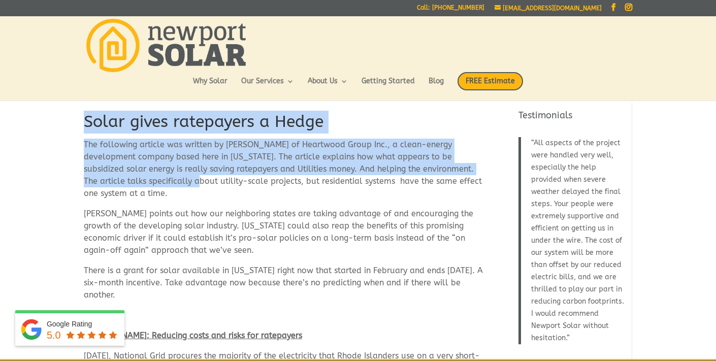
drag, startPoint x: 87, startPoint y: 122, endPoint x: 161, endPoint y: 185, distance: 96.6
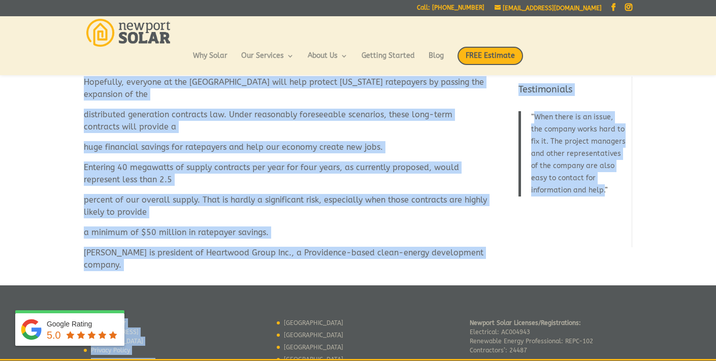
scroll to position [1588, 0]
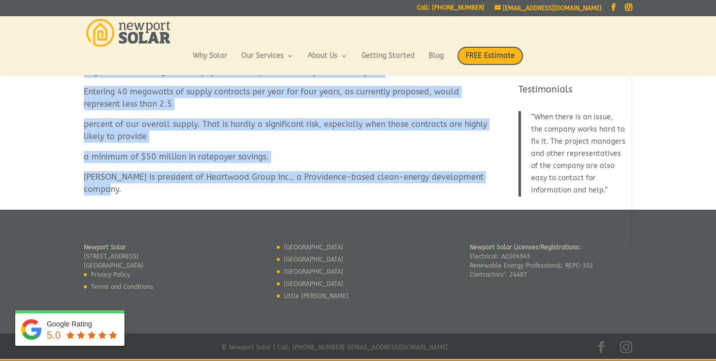
drag, startPoint x: 85, startPoint y: 123, endPoint x: 277, endPoint y: 189, distance: 203.4
copy div "Lorem ipsum dolorsitam c Adipi Eli seddoeius tempori utl etdolor ma Aliq Enima …"
